Goal: Check status: Check status

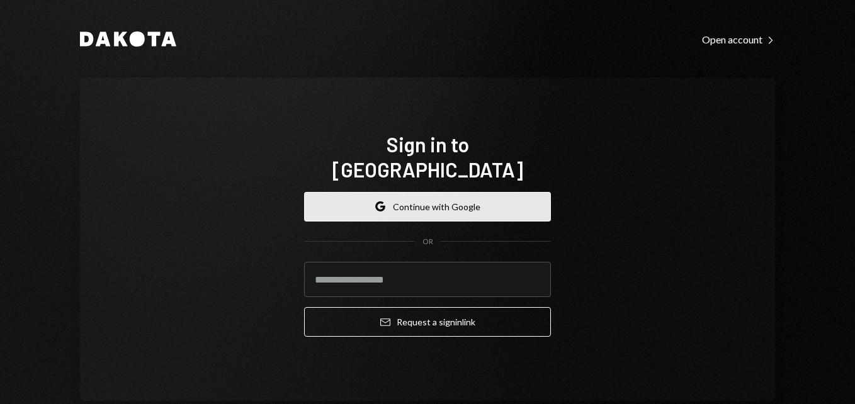
click at [434, 192] on button "Google Continue with Google" at bounding box center [427, 207] width 247 height 30
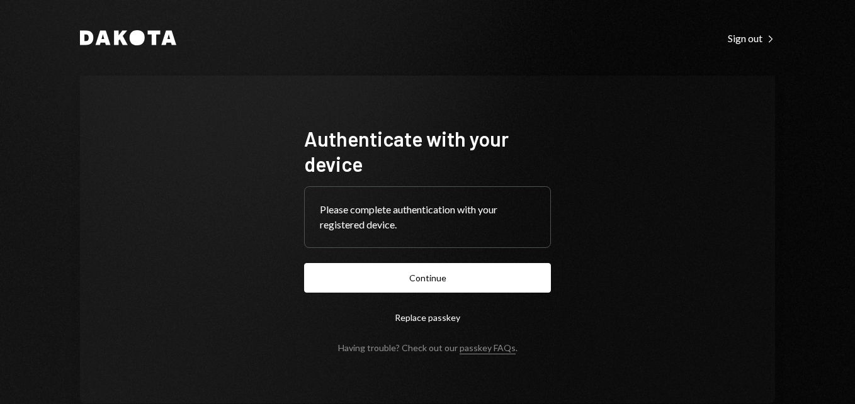
click at [425, 277] on button "Continue" at bounding box center [427, 278] width 247 height 30
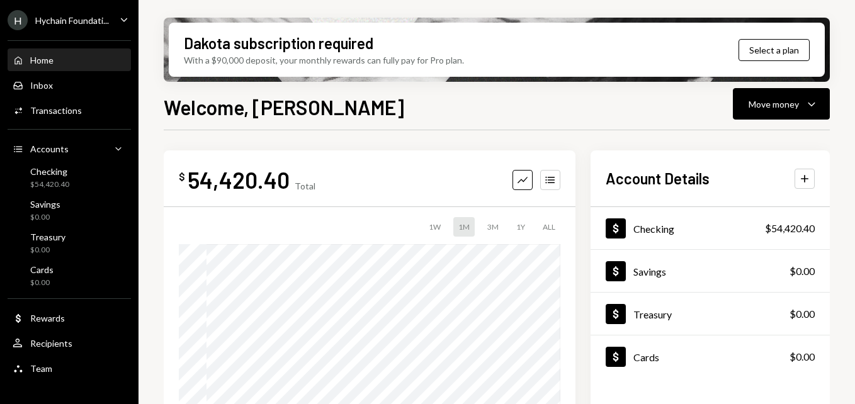
click at [77, 23] on div "Hychain Foundati..." at bounding box center [72, 20] width 74 height 11
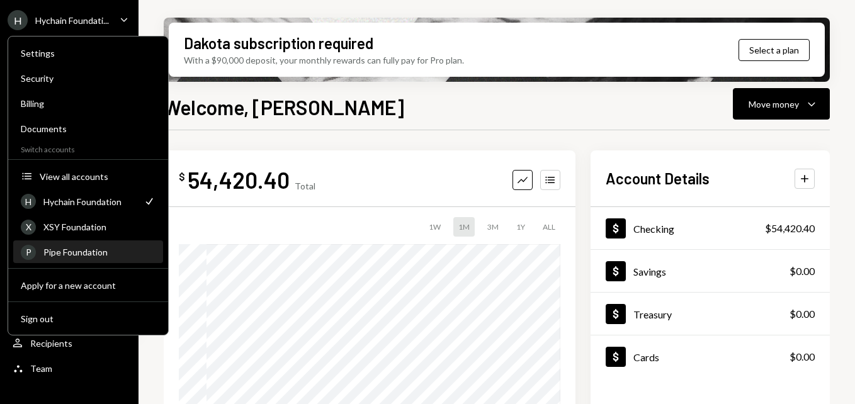
click at [81, 251] on div "Pipe Foundation" at bounding box center [99, 252] width 112 height 11
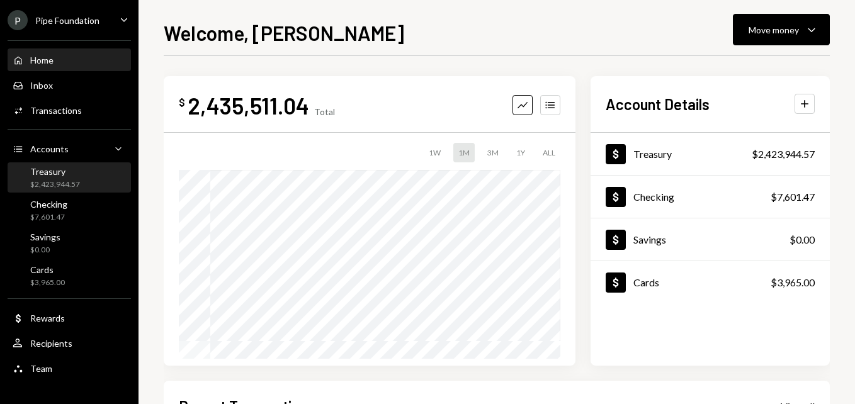
click at [72, 184] on div "$2,423,944.57" at bounding box center [55, 184] width 50 height 11
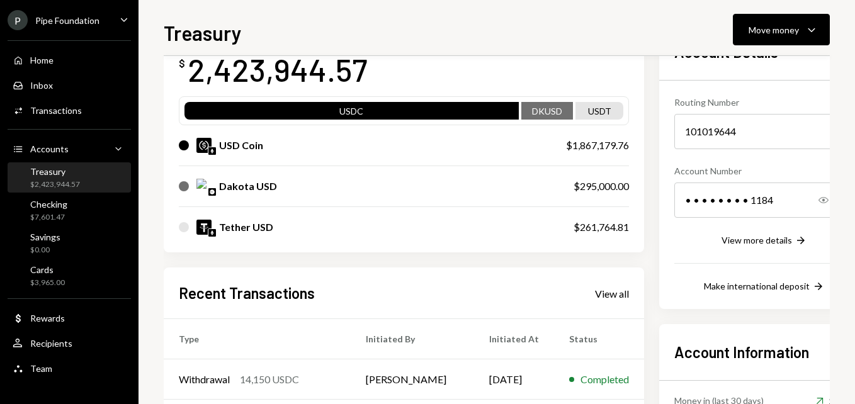
scroll to position [126, 0]
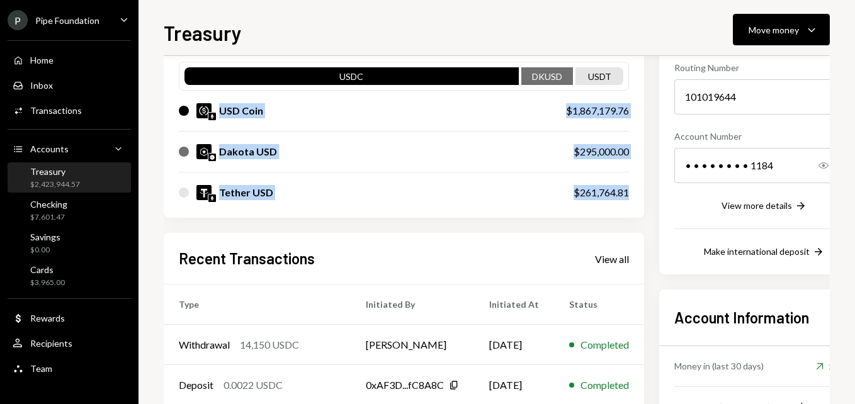
drag, startPoint x: 641, startPoint y: 197, endPoint x: 172, endPoint y: 94, distance: 480.2
click at [172, 94] on div "My balance $ 2,423,944.57 USDC DKUSD USDT USD Coin $1,867,179.76 Dakota USD $29…" at bounding box center [404, 103] width 480 height 229
click at [644, 196] on div "My balance $ 2,423,944.57 USDC DKUSD USDT USD Coin $1,867,179.76 Dakota USD $29…" at bounding box center [404, 103] width 480 height 229
drag, startPoint x: 641, startPoint y: 193, endPoint x: 215, endPoint y: 108, distance: 435.0
click at [215, 108] on div "My balance $ 2,423,944.57 USDC DKUSD USDT USD Coin $1,867,179.76 Dakota USD $29…" at bounding box center [404, 103] width 480 height 229
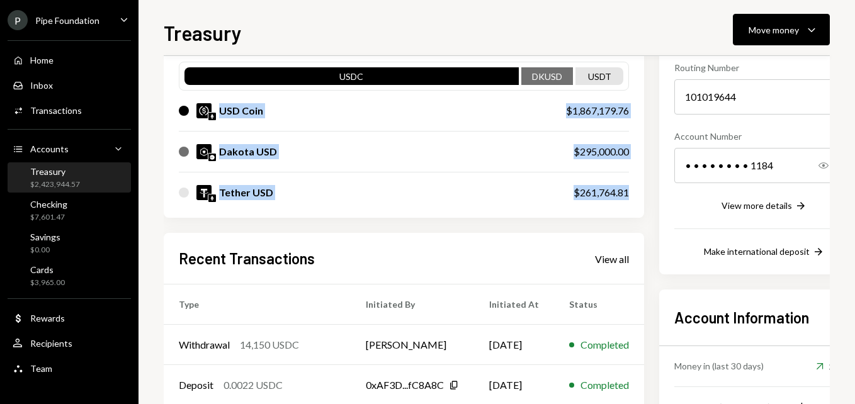
copy div "USD Coin $1,867,179.76 Dakota USD $295,000.00 Tether USD $261,764.81"
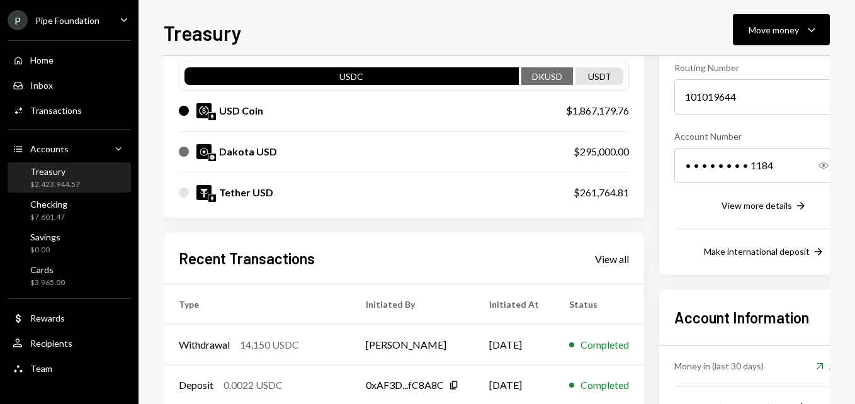
click at [330, 48] on div "Treasury Move money Caret Down Overview Security Settings My balance $ 2,423,94…" at bounding box center [497, 211] width 666 height 386
